Goal: Information Seeking & Learning: Learn about a topic

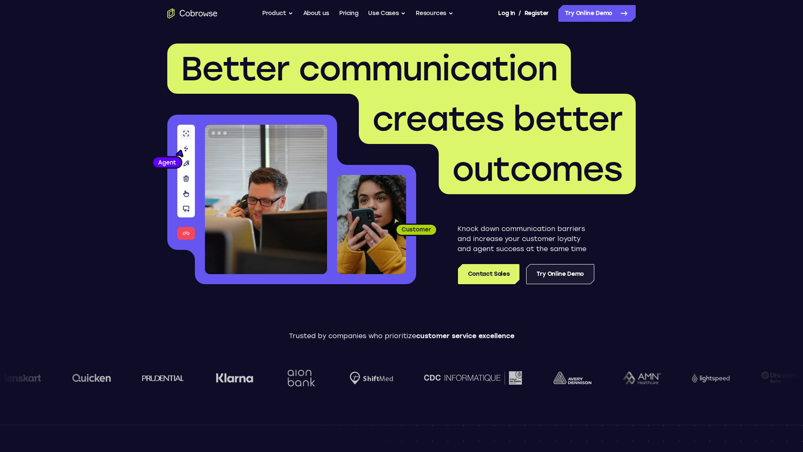
click at [546, 273] on link "Try Online Demo" at bounding box center [560, 274] width 68 height 20
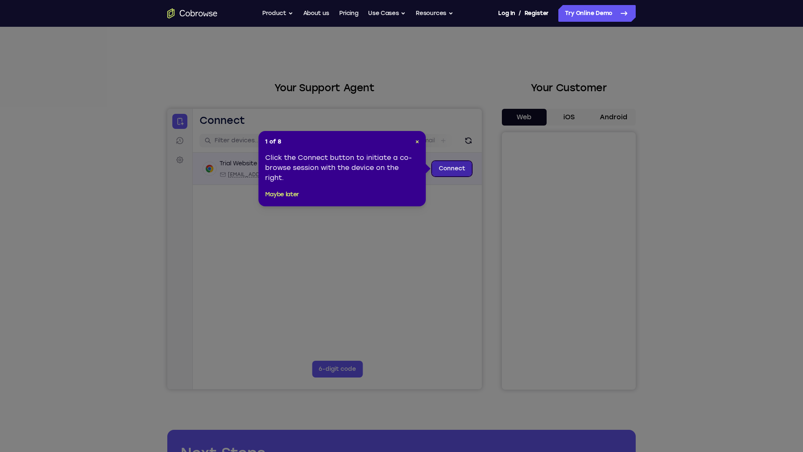
click at [448, 171] on link "Connect" at bounding box center [452, 168] width 40 height 15
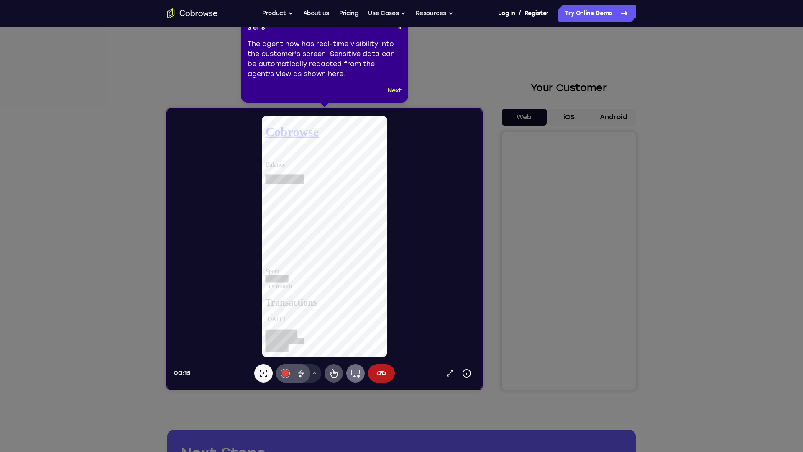
click at [359, 375] on icon at bounding box center [355, 373] width 9 height 8
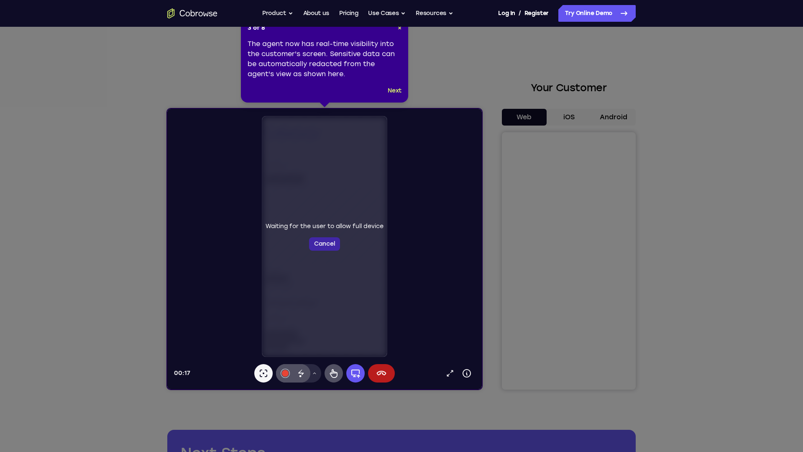
click at [322, 251] on button "Cancel" at bounding box center [324, 243] width 31 height 13
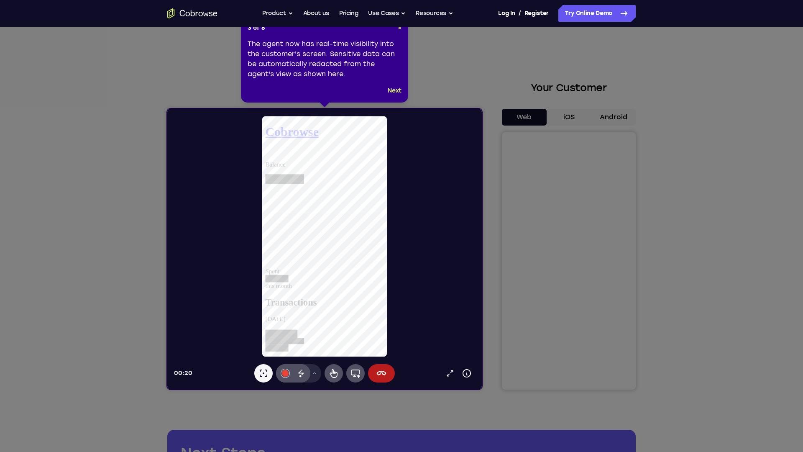
click at [574, 119] on icon at bounding box center [401, 226] width 803 height 452
click at [568, 117] on icon at bounding box center [401, 226] width 803 height 452
click at [611, 115] on icon at bounding box center [401, 226] width 803 height 452
click at [395, 90] on button "Next" at bounding box center [395, 91] width 14 height 10
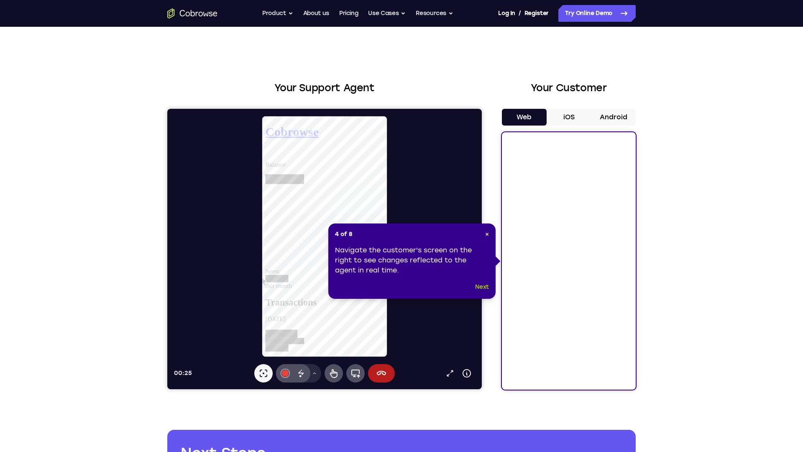
click at [488, 289] on button "Next" at bounding box center [482, 287] width 14 height 10
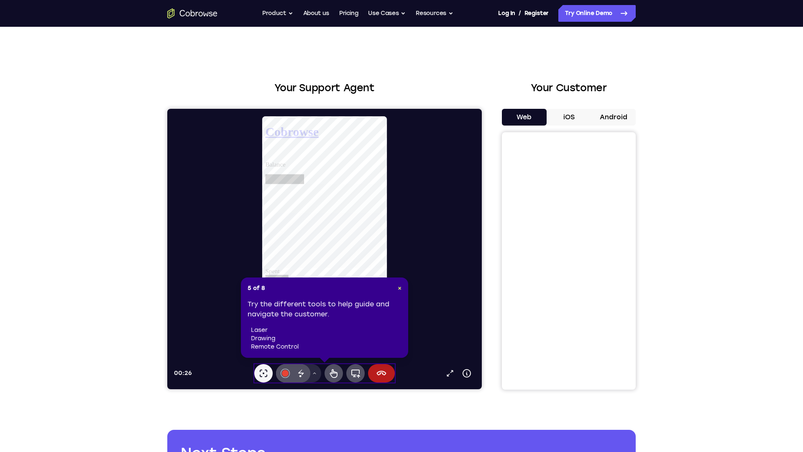
click at [395, 287] on header "5 of 8 ×" at bounding box center [325, 288] width 154 height 8
click at [396, 287] on header "5 of 8 ×" at bounding box center [325, 288] width 154 height 8
click at [335, 13] on ul "Go back Powerful, Flexible and Trustworthy. Avoid all extra friction for both A…" at bounding box center [357, 13] width 191 height 17
click at [353, 14] on link "Pricing" at bounding box center [348, 13] width 19 height 17
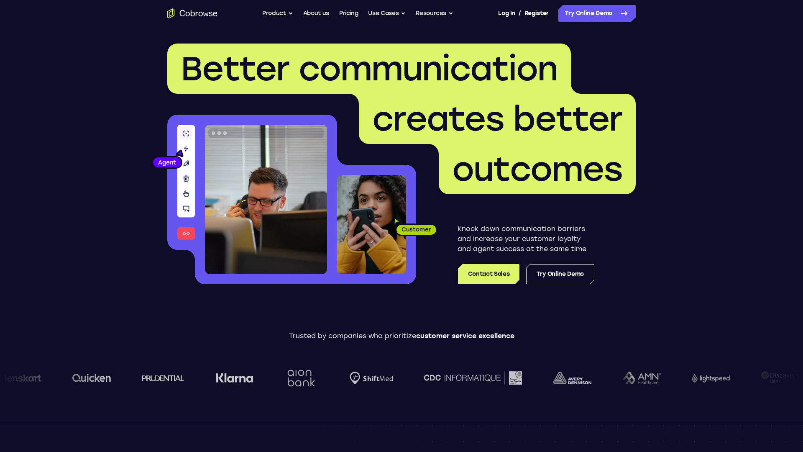
click at [318, 13] on link "About us" at bounding box center [316, 13] width 26 height 17
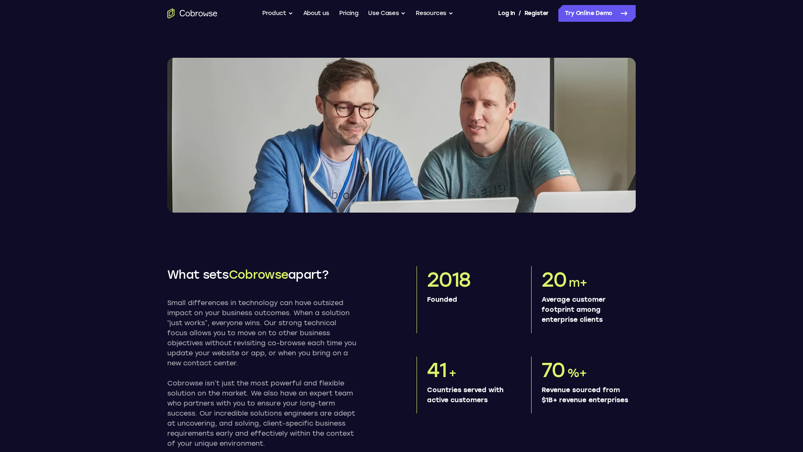
scroll to position [286, 0]
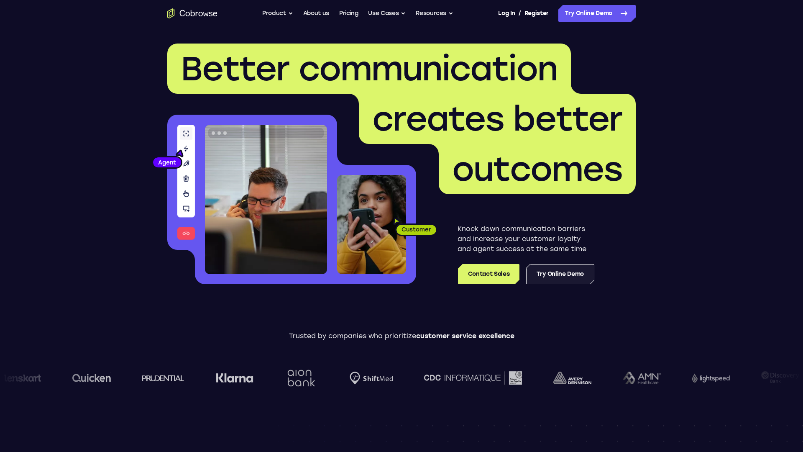
click at [548, 276] on link "Try Online Demo" at bounding box center [560, 274] width 68 height 20
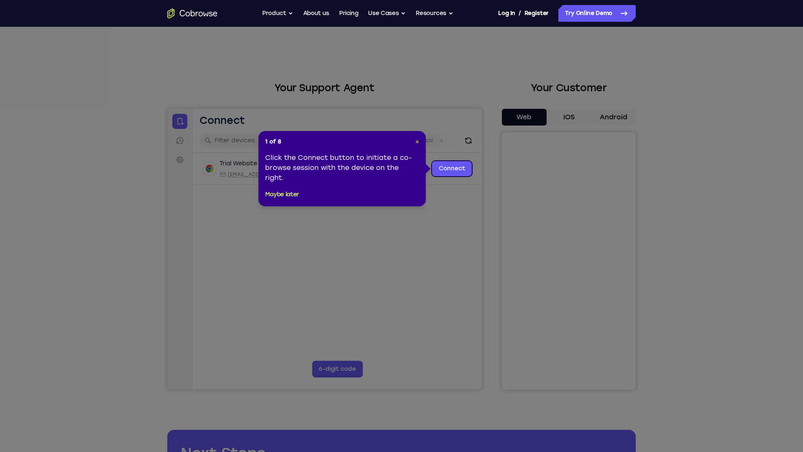
click at [418, 141] on span "×" at bounding box center [417, 141] width 4 height 7
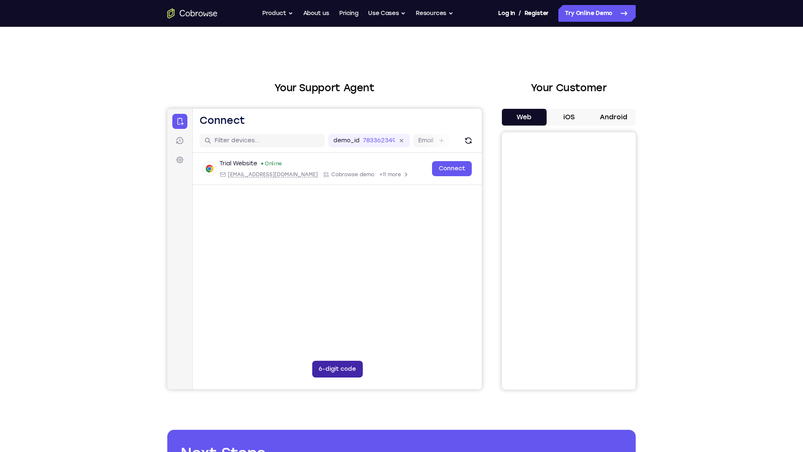
click at [341, 371] on button "6-digit code" at bounding box center [337, 369] width 51 height 17
click at [389, 369] on icon at bounding box center [389, 369] width 4 height 4
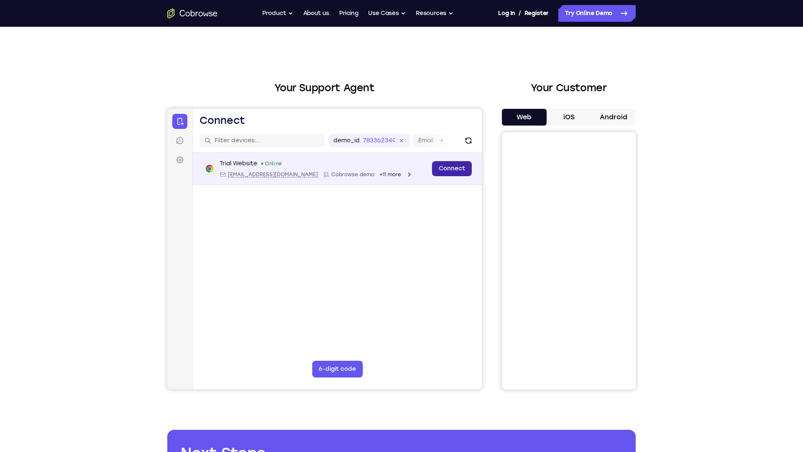
click at [459, 167] on link "Connect" at bounding box center [452, 168] width 40 height 15
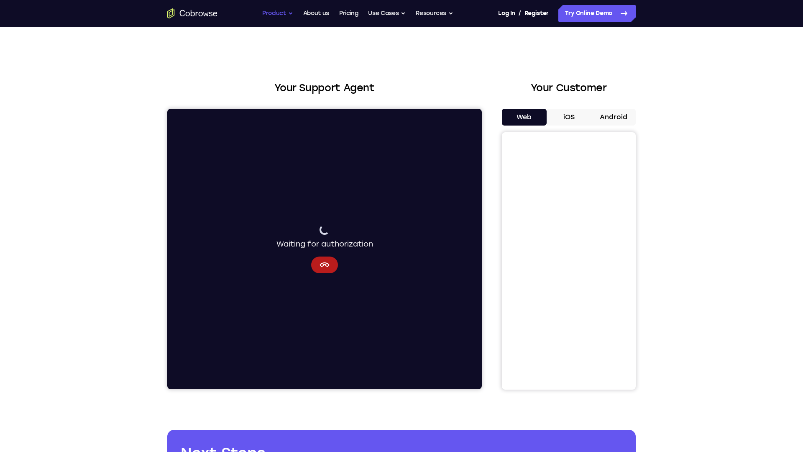
click at [288, 15] on button "Product" at bounding box center [277, 13] width 31 height 17
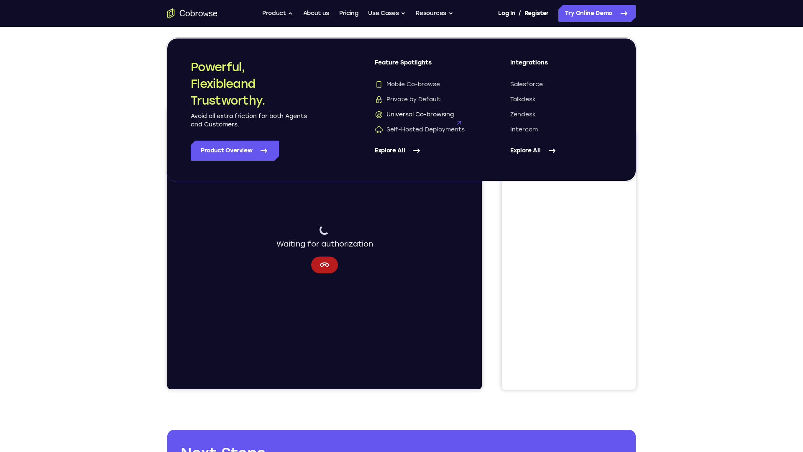
click at [399, 113] on span "Universal Co-browsing" at bounding box center [414, 114] width 79 height 8
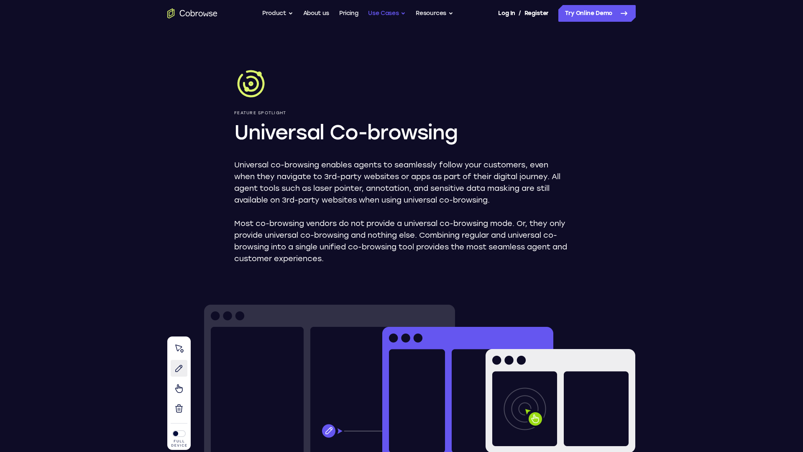
click at [394, 17] on button "Use Cases" at bounding box center [387, 13] width 38 height 17
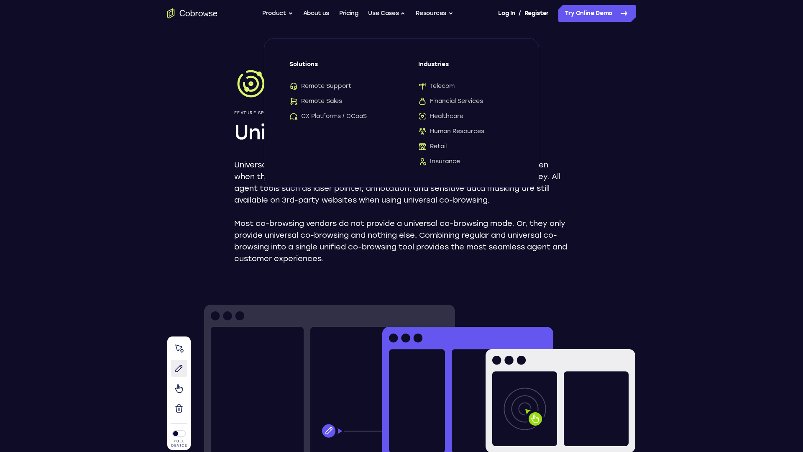
click at [617, 130] on div "Feature Spotlight Universal Co-browsing Universal co-browsing enables agents to…" at bounding box center [402, 409] width 536 height 764
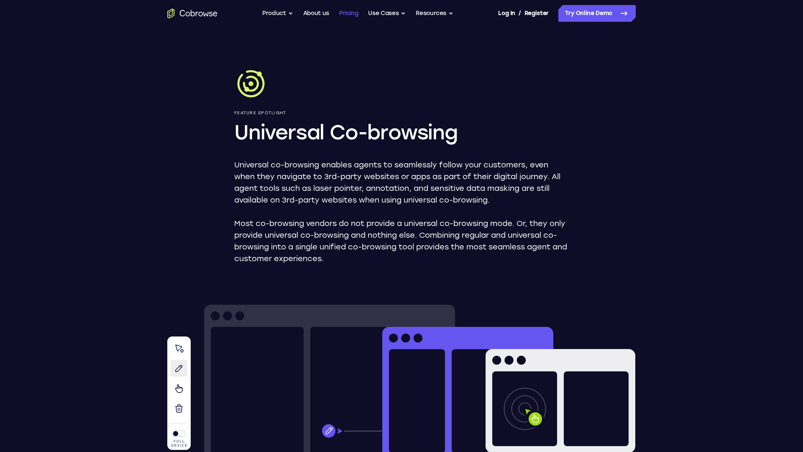
click at [348, 11] on link "Pricing" at bounding box center [348, 13] width 19 height 17
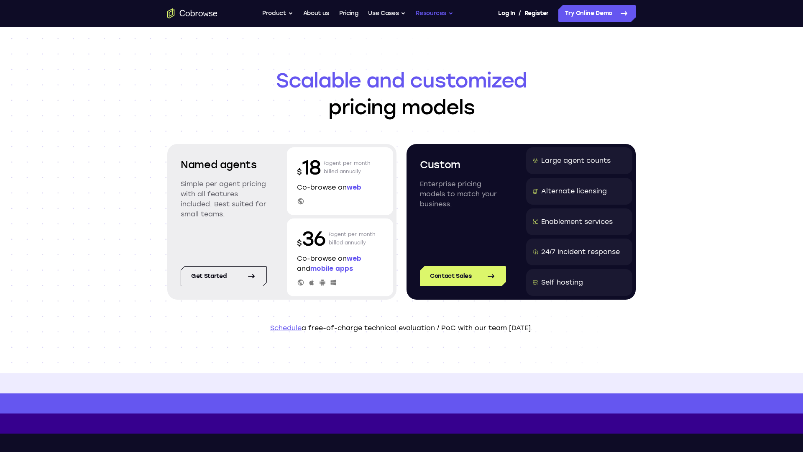
click at [433, 14] on button "Resources" at bounding box center [435, 13] width 38 height 17
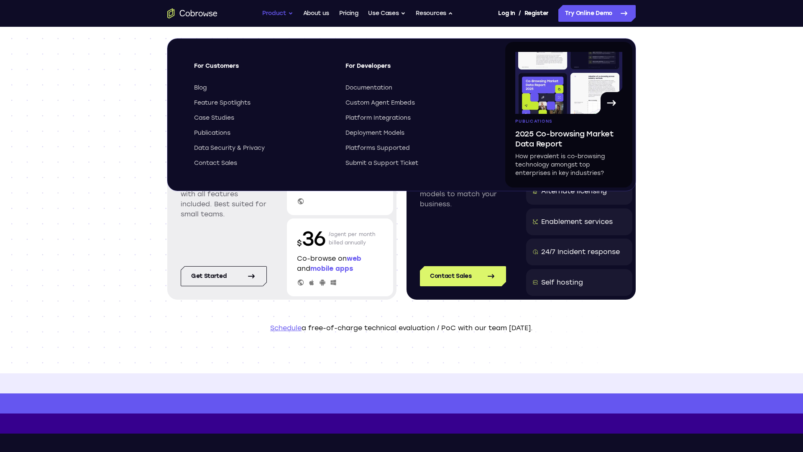
click at [278, 15] on button "Product" at bounding box center [277, 13] width 31 height 17
